Goal: Task Accomplishment & Management: Use online tool/utility

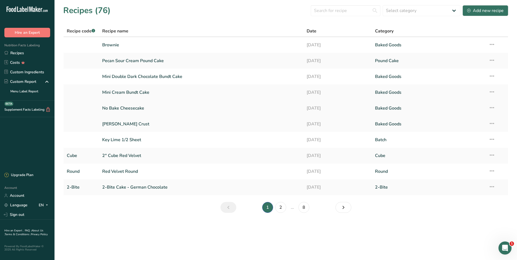
click at [123, 110] on link "No Bake Cheesecake" at bounding box center [201, 108] width 198 height 11
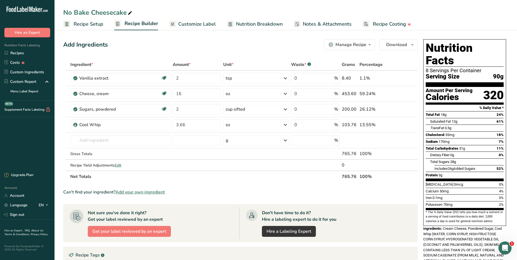
click at [88, 22] on span "Recipe Setup" at bounding box center [89, 23] width 30 height 7
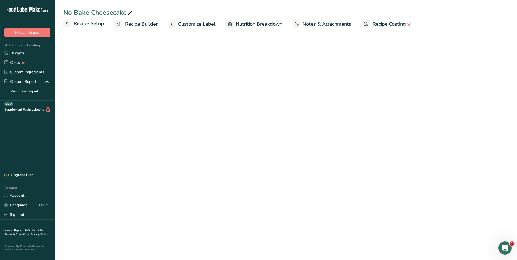
select select "18"
select select "22"
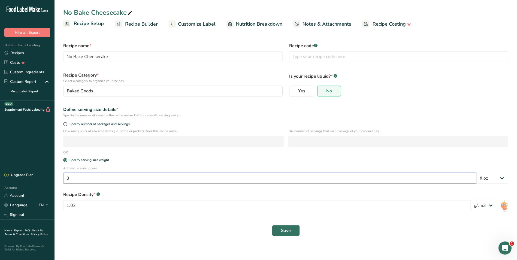
drag, startPoint x: 76, startPoint y: 179, endPoint x: 60, endPoint y: 178, distance: 15.9
click at [60, 178] on div "Add recipe serving size.. 3 Grams kg mg mcg lb oz l mL fl oz tbsp tsp cup qt ga…" at bounding box center [286, 176] width 452 height 21
type input "2"
click at [289, 230] on span "Save" at bounding box center [286, 230] width 10 height 7
